Goal: Find specific page/section: Find specific page/section

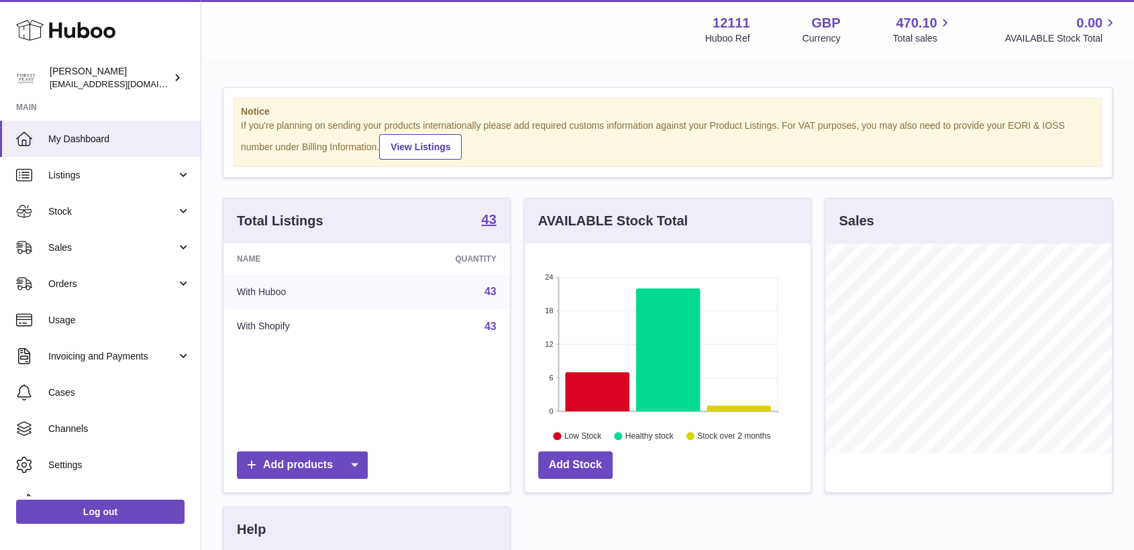
scroll to position [209, 286]
click at [101, 215] on span "Stock" at bounding box center [112, 211] width 128 height 13
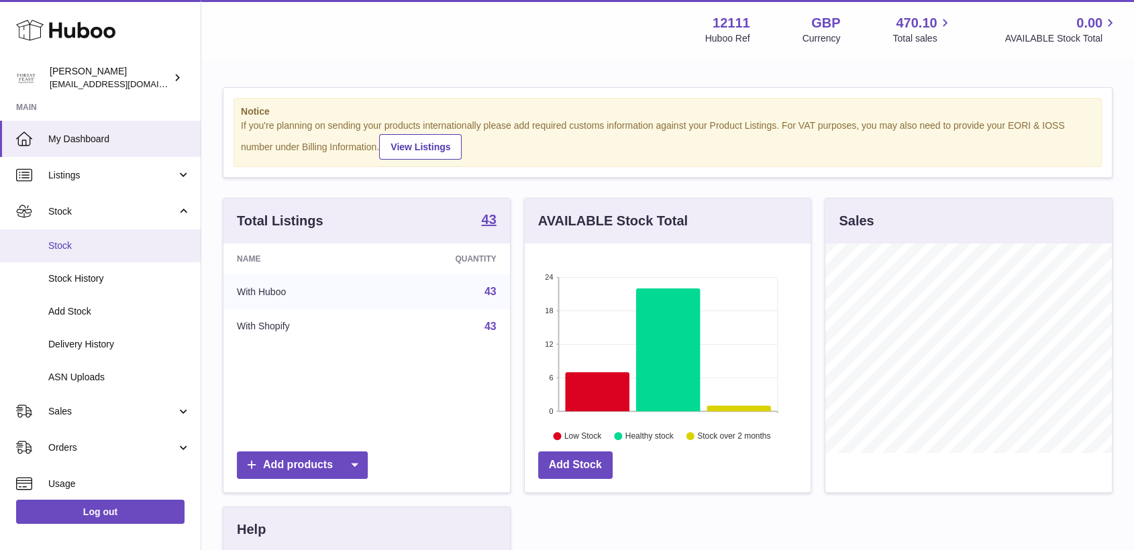
click at [113, 254] on link "Stock" at bounding box center [100, 246] width 201 height 33
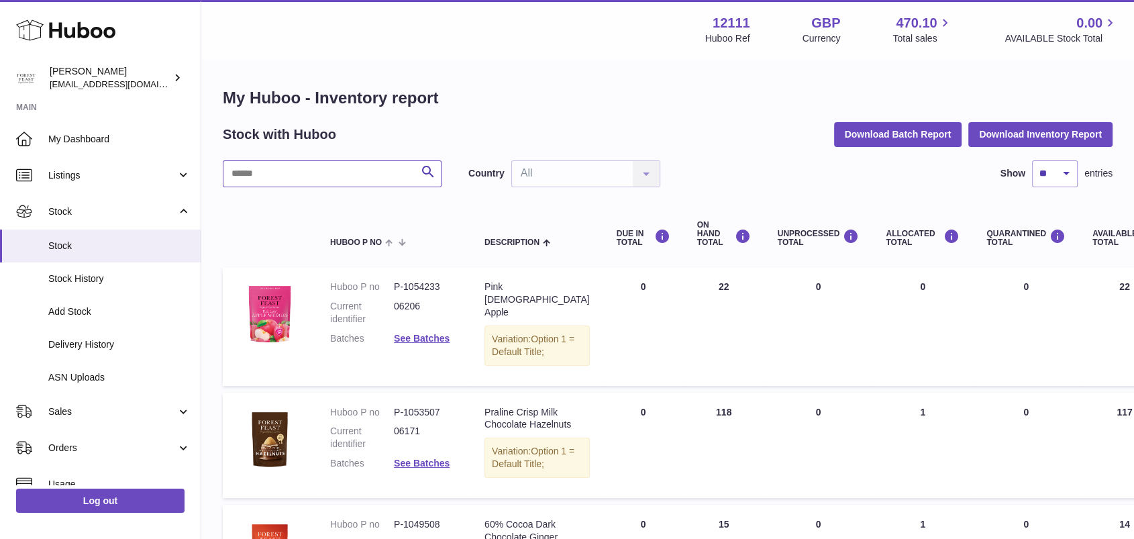
click at [344, 171] on input "text" at bounding box center [332, 173] width 219 height 27
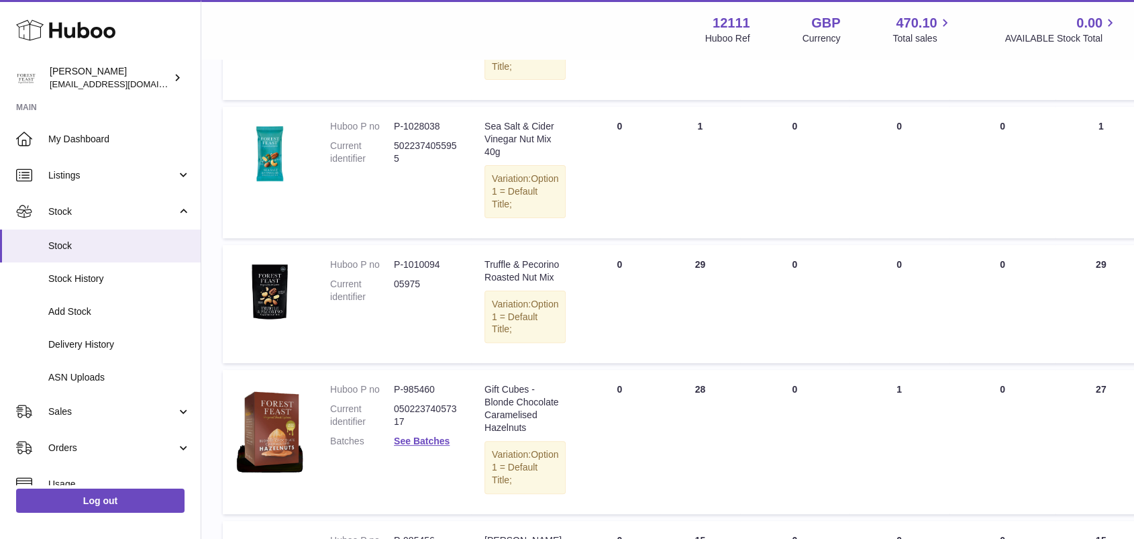
scroll to position [168, 0]
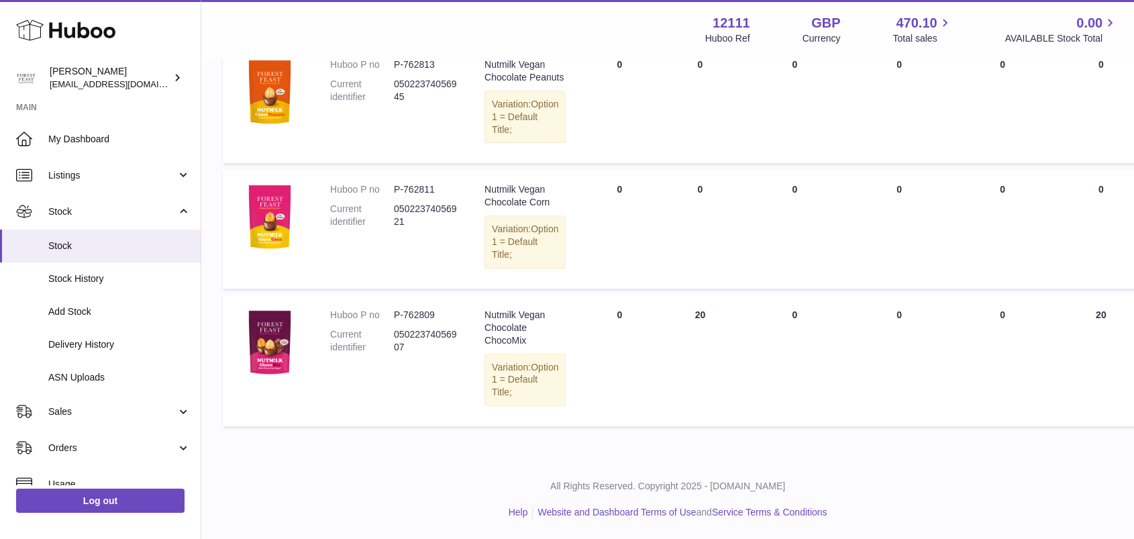
scroll to position [509, 0]
type input "*******"
